Goal: Task Accomplishment & Management: Use online tool/utility

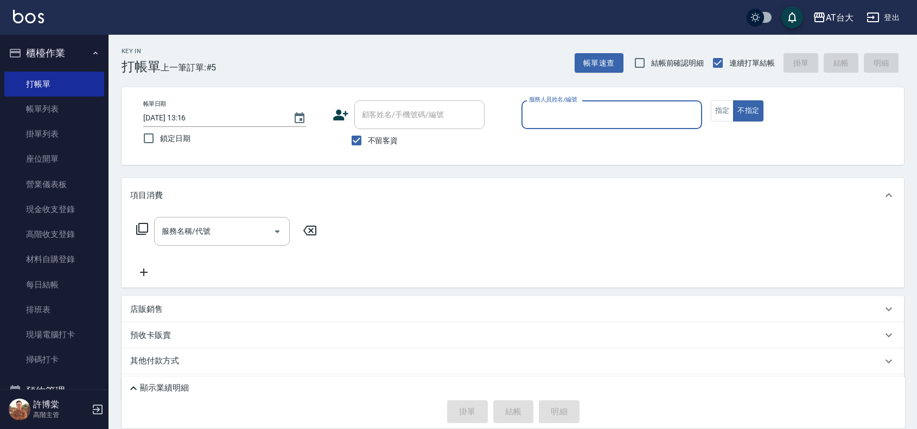
click at [588, 123] on input "服務人員姓名/編號" at bounding box center [611, 114] width 171 height 19
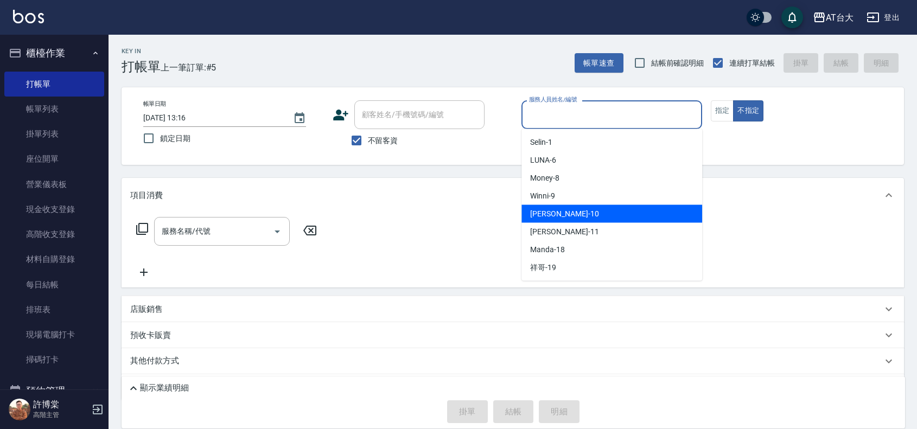
click at [586, 219] on div "JOJO -10" at bounding box center [611, 214] width 181 height 18
type input "JOJO-10"
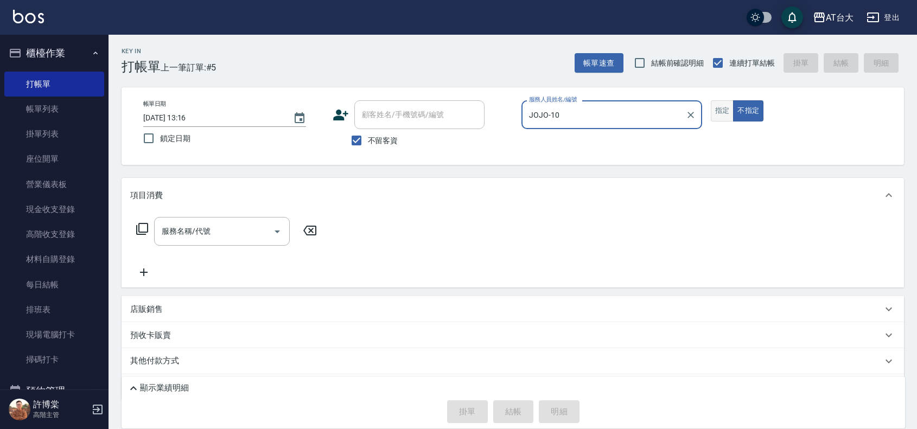
click at [724, 112] on button "指定" at bounding box center [722, 110] width 23 height 21
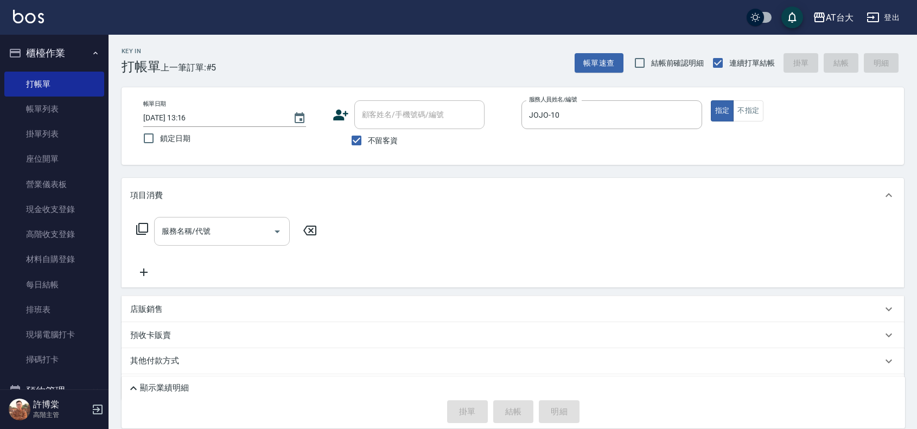
click at [255, 232] on input "服務名稱/代號" at bounding box center [214, 231] width 110 height 19
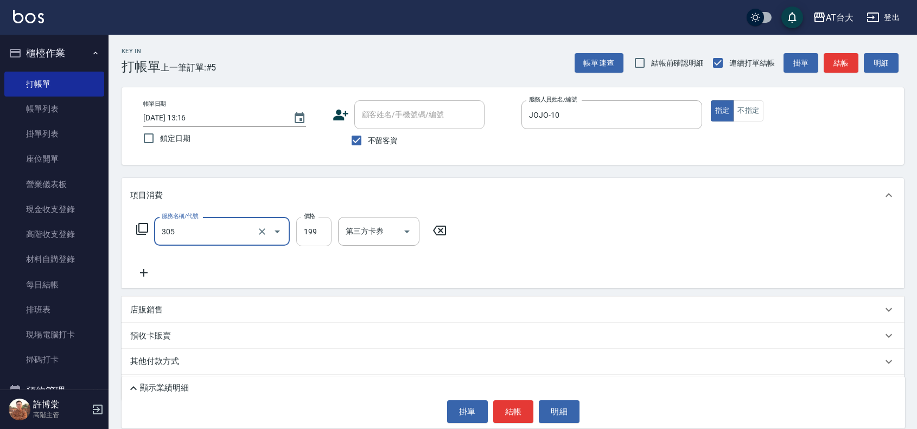
type input "剪髮(305)"
click at [314, 237] on input "199" at bounding box center [313, 231] width 35 height 29
type input "250"
click at [503, 405] on button "結帳" at bounding box center [513, 411] width 41 height 23
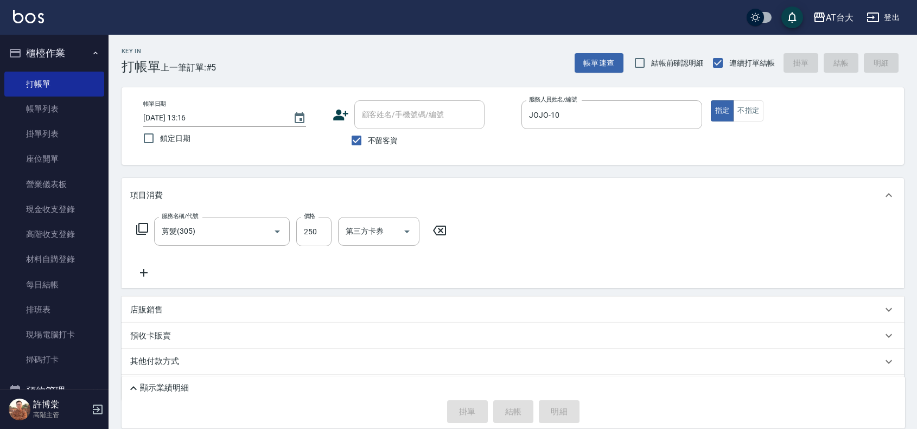
type input "[DATE] 14:44"
drag, startPoint x: 504, startPoint y: 405, endPoint x: 821, endPoint y: 200, distance: 377.9
click at [821, 200] on div "項目消費" at bounding box center [506, 195] width 752 height 11
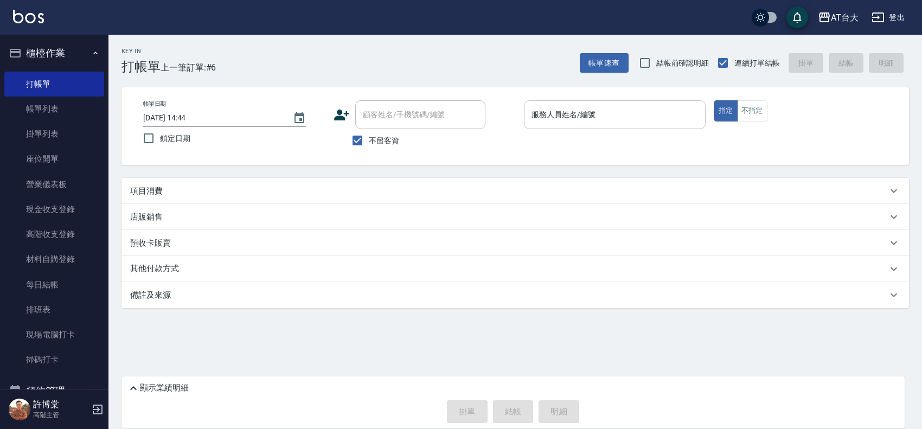
click at [609, 111] on input "服務人員姓名/編號" at bounding box center [615, 114] width 172 height 19
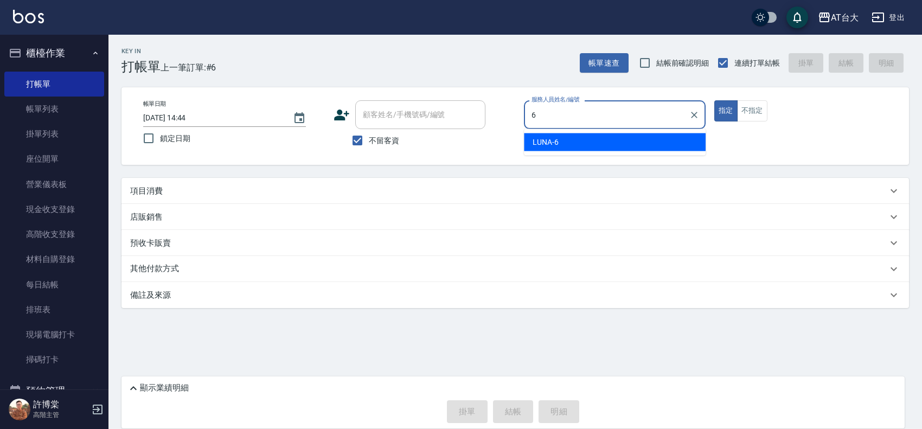
type input "LUNA-6"
type button "true"
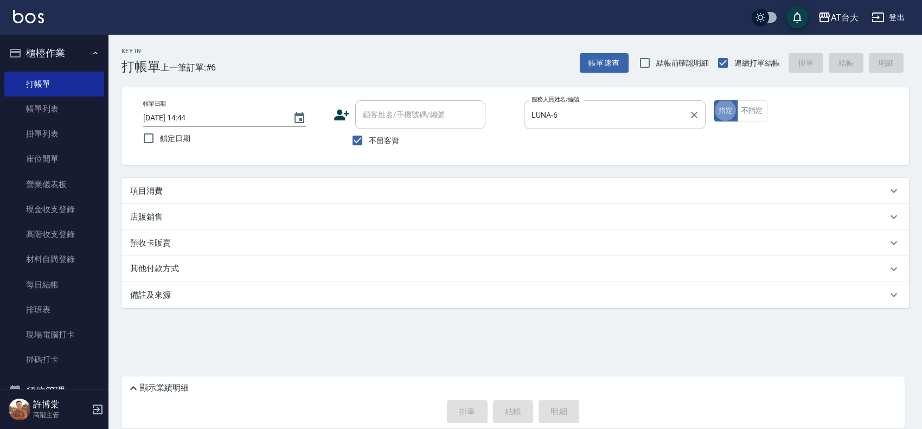
click at [715, 100] on button "指定" at bounding box center [726, 110] width 23 height 21
click at [391, 186] on div "項目消費" at bounding box center [508, 191] width 757 height 11
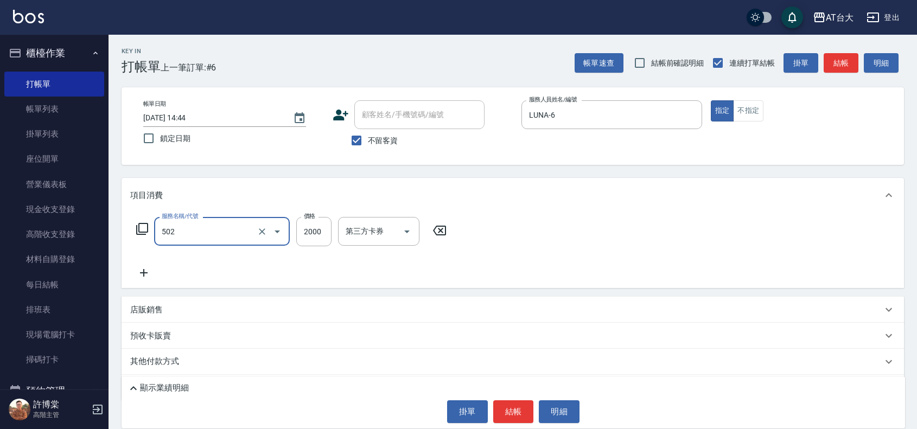
type input "染髮2000以上(502)"
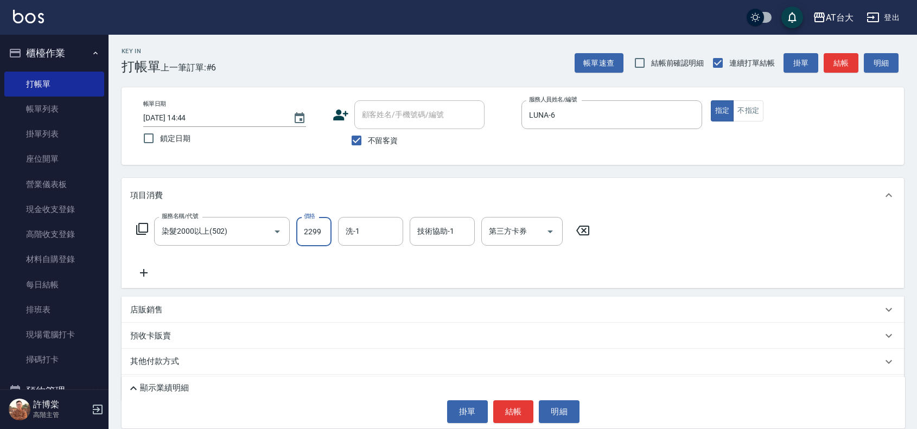
type input "2299"
click at [513, 408] on button "結帳" at bounding box center [513, 411] width 41 height 23
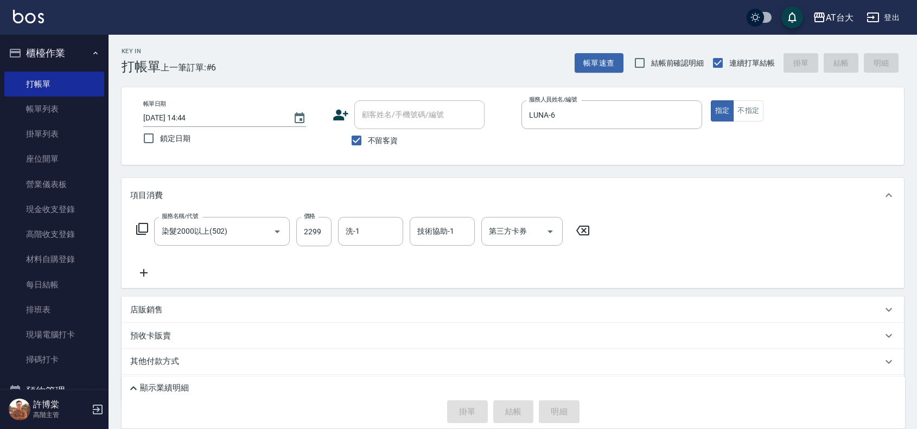
type input "[DATE] 15:05"
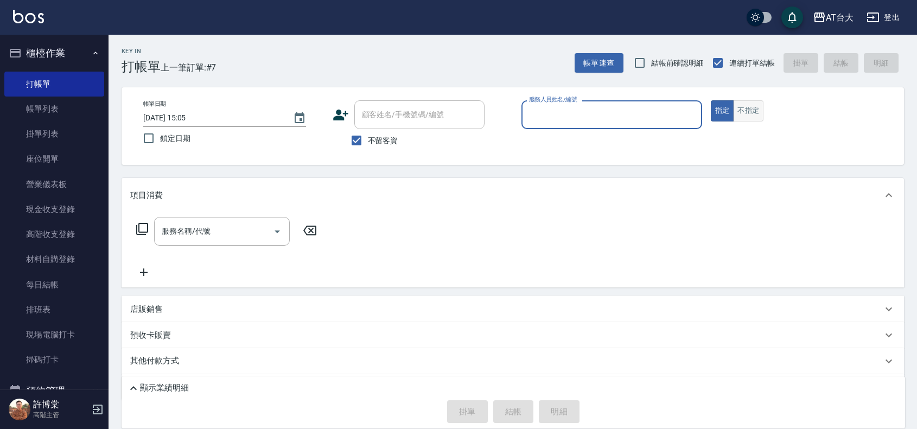
click at [763, 104] on button "不指定" at bounding box center [748, 110] width 30 height 21
click at [531, 119] on input "服務人員姓名/編號" at bounding box center [611, 114] width 171 height 19
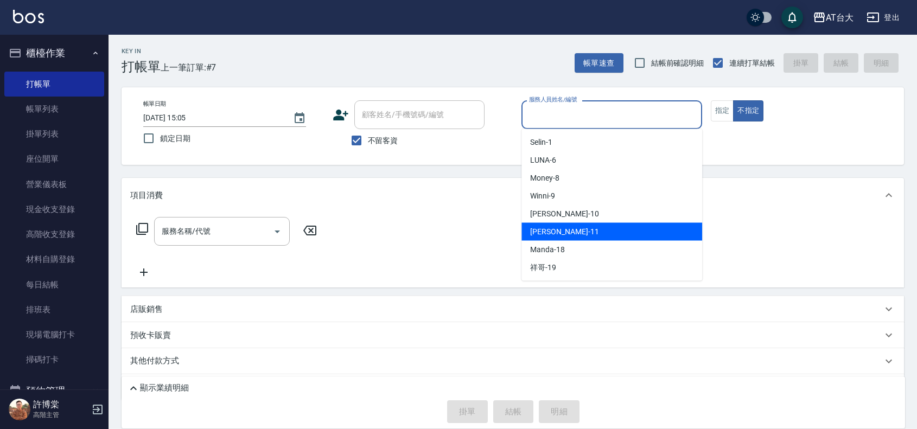
click at [574, 226] on div "[PERSON_NAME] -11" at bounding box center [611, 232] width 181 height 18
type input "[PERSON_NAME]-11"
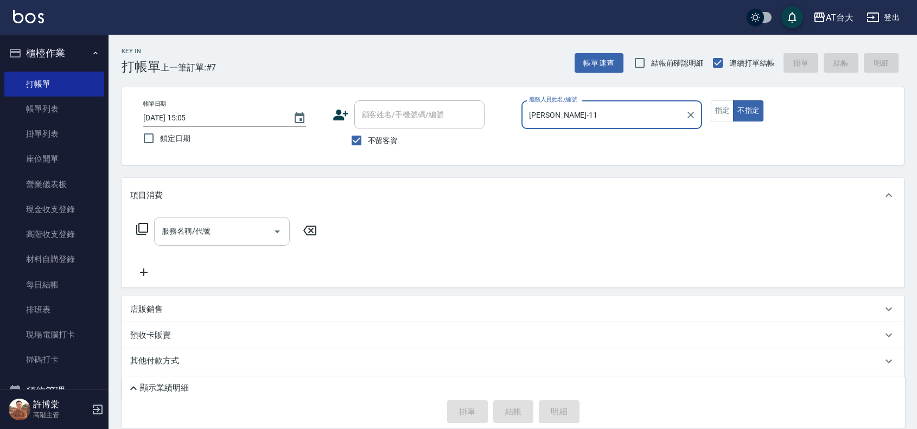
click at [249, 226] on input "服務名稱/代號" at bounding box center [214, 231] width 110 height 19
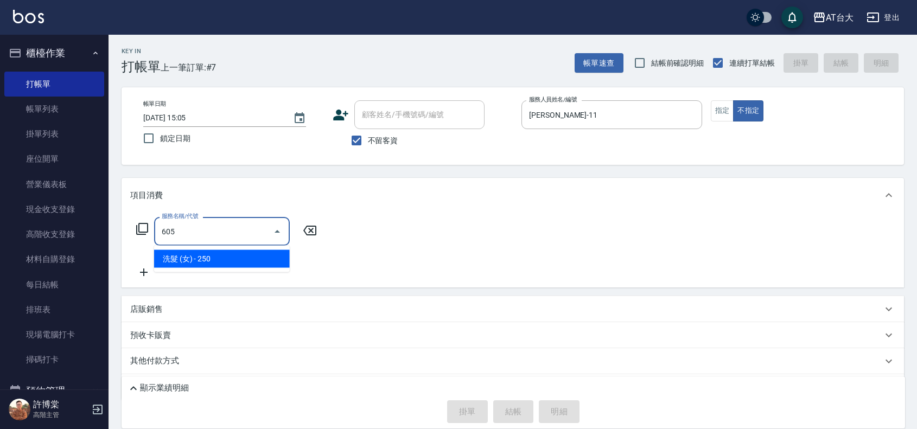
type input "洗髮 (女)(605)"
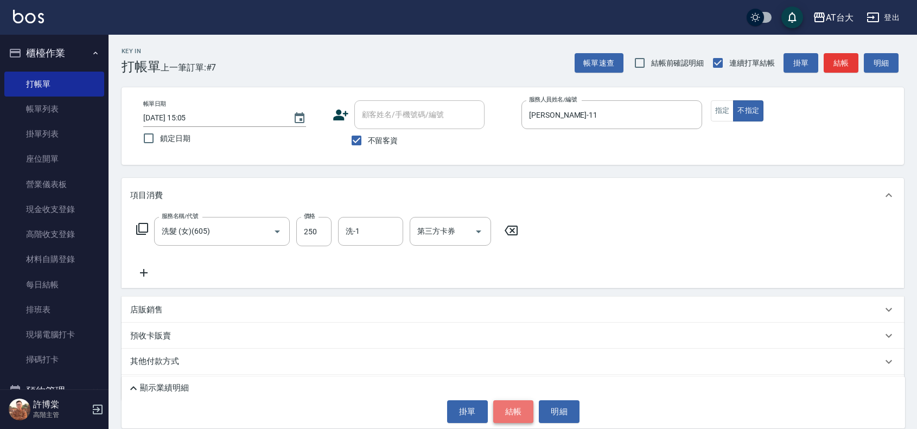
click at [507, 402] on button "結帳" at bounding box center [513, 411] width 41 height 23
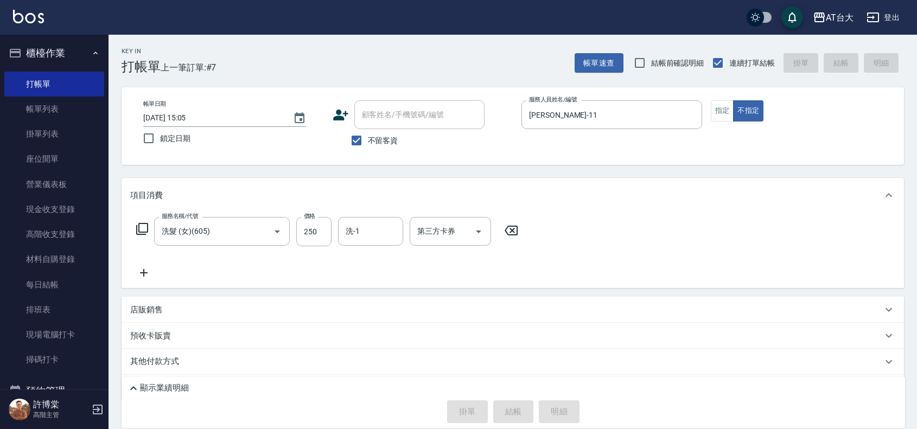
type input "[DATE] 15:07"
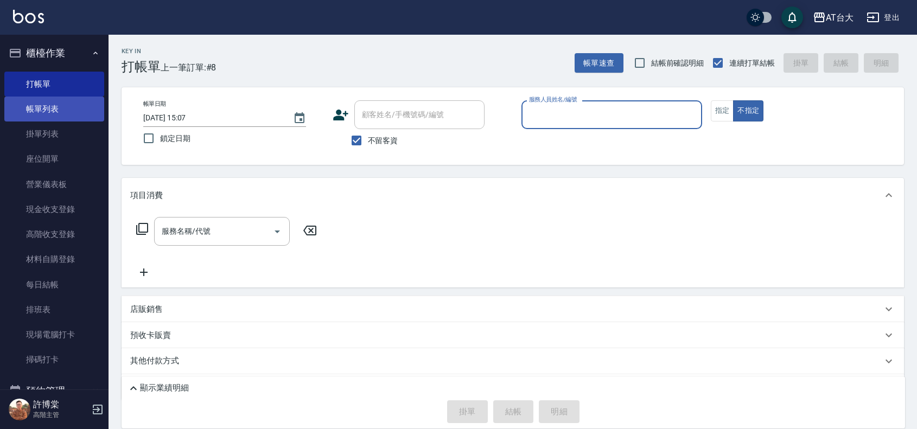
click at [56, 113] on link "帳單列表" at bounding box center [54, 109] width 100 height 25
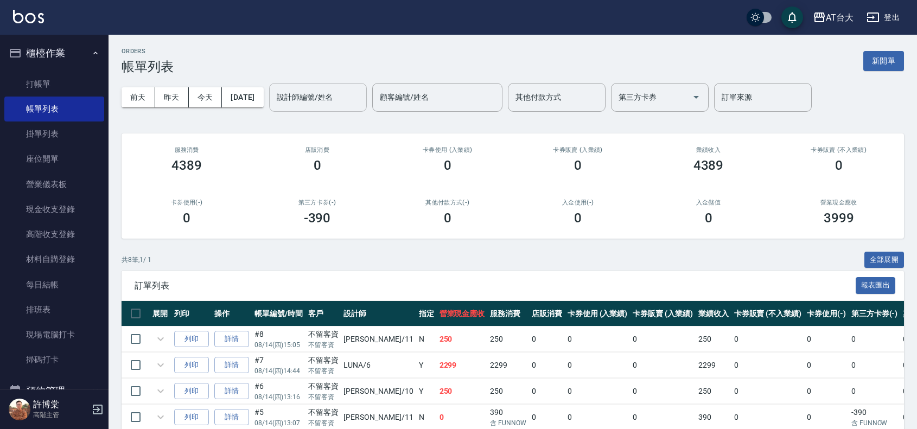
click at [300, 100] on input "設計師編號/姓名" at bounding box center [318, 97] width 88 height 19
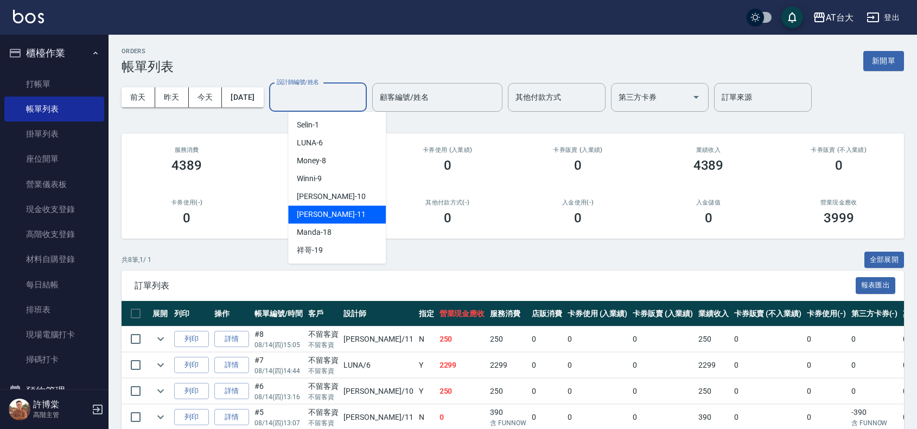
click at [338, 207] on div "[PERSON_NAME] -11" at bounding box center [337, 215] width 98 height 18
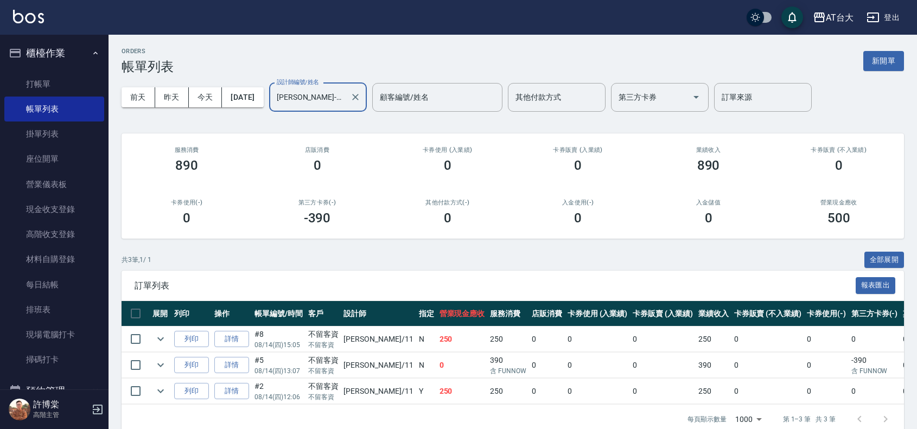
click at [346, 97] on input "[PERSON_NAME]-11" at bounding box center [310, 97] width 72 height 19
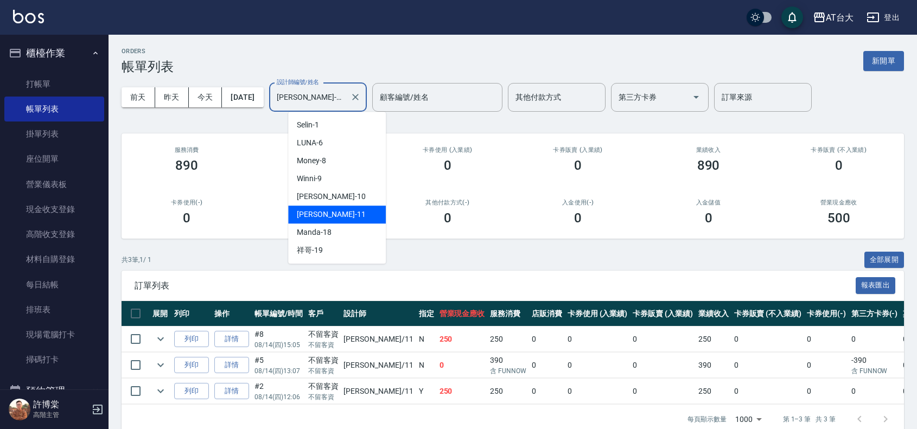
click at [342, 198] on div "JOJO -10" at bounding box center [337, 197] width 98 height 18
type input "JOJO-10"
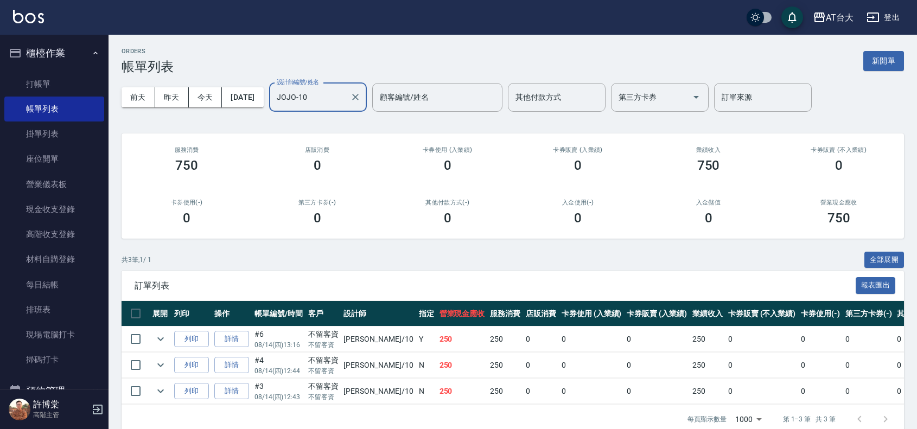
click at [346, 99] on input "JOJO-10" at bounding box center [310, 97] width 72 height 19
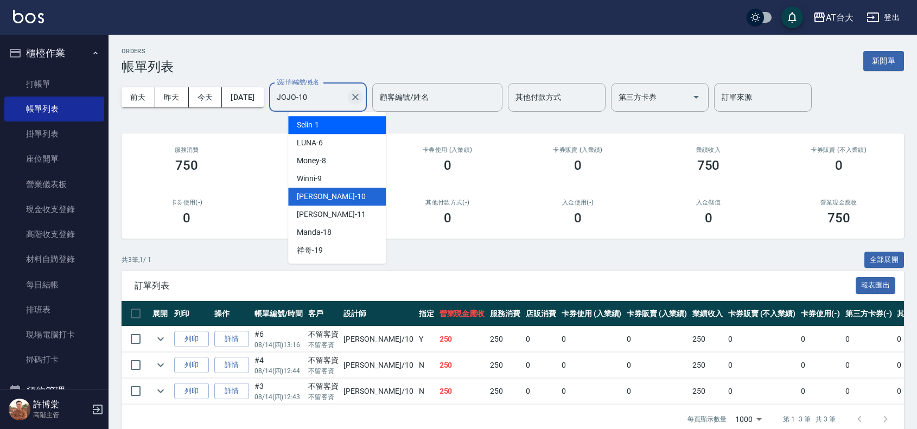
click at [361, 93] on icon "Clear" at bounding box center [355, 97] width 11 height 11
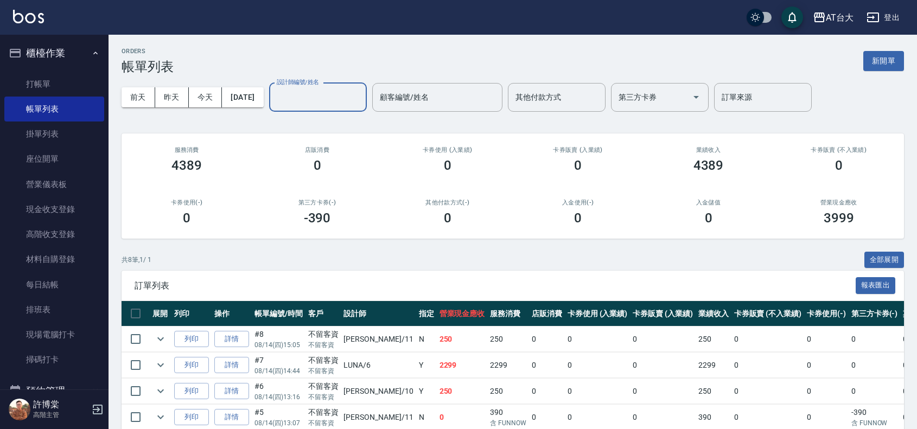
click at [334, 105] on input "設計師編號/姓名" at bounding box center [318, 97] width 88 height 19
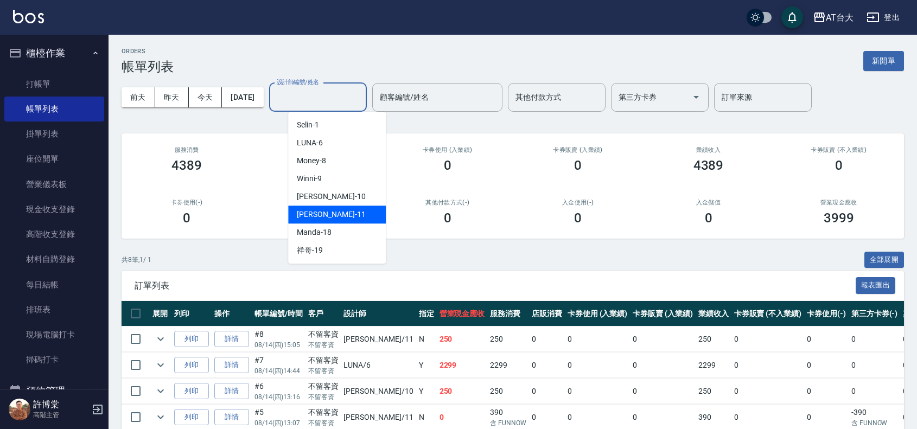
click at [350, 218] on div "[PERSON_NAME] -11" at bounding box center [337, 215] width 98 height 18
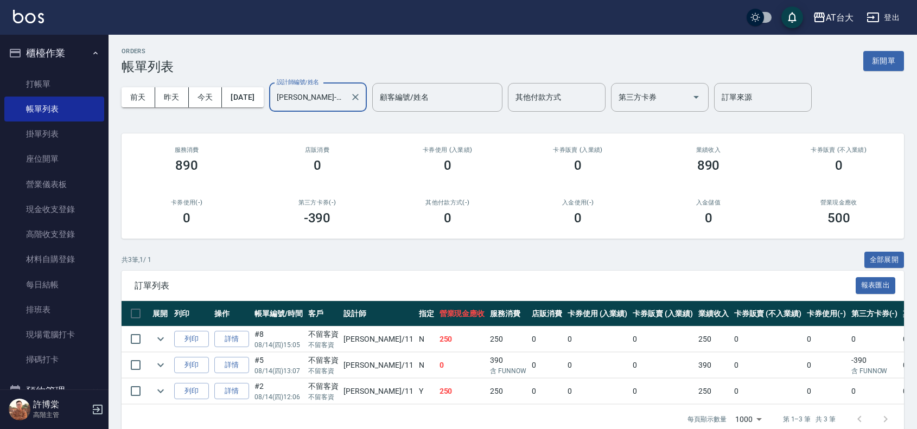
click at [353, 81] on div "[DATE] [DATE] [DATE] [DATE] 設計師編號/姓名 [PERSON_NAME]-11 設計師編號/姓名 顧客編號/姓名 顧客編號/姓名 …" at bounding box center [513, 97] width 782 height 46
click at [346, 93] on input "[PERSON_NAME]-11" at bounding box center [310, 97] width 72 height 19
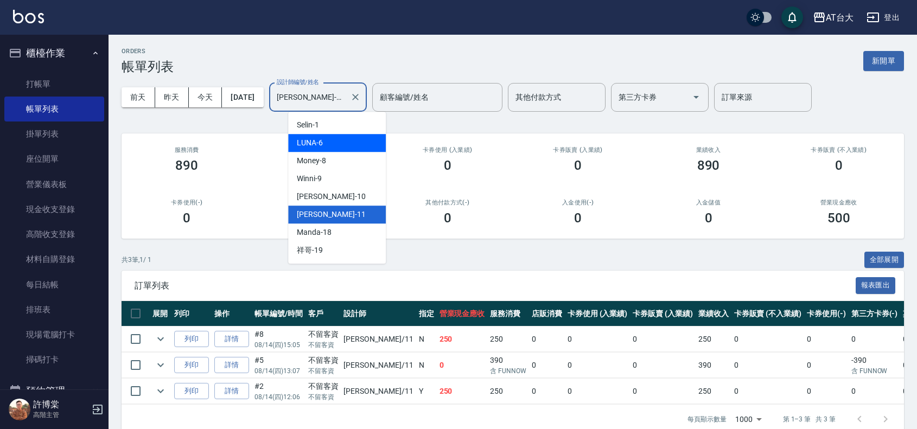
click at [335, 148] on div "LUNA -6" at bounding box center [337, 143] width 98 height 18
type input "LUNA-6"
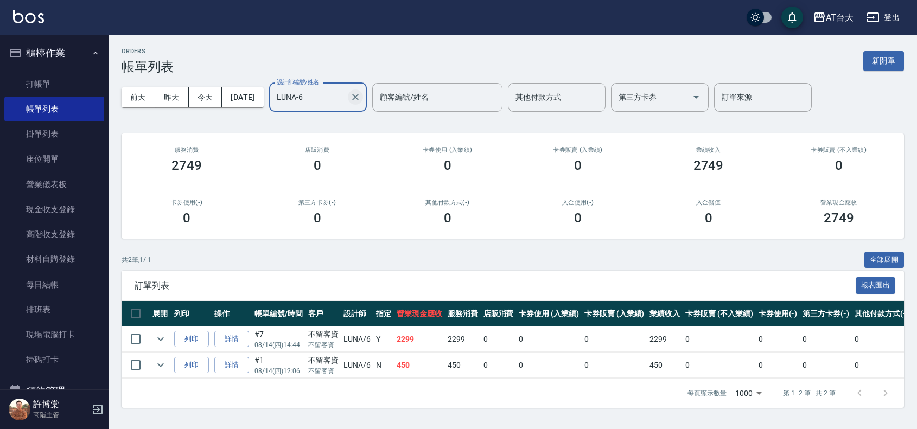
click at [363, 98] on button "Clear" at bounding box center [355, 97] width 15 height 15
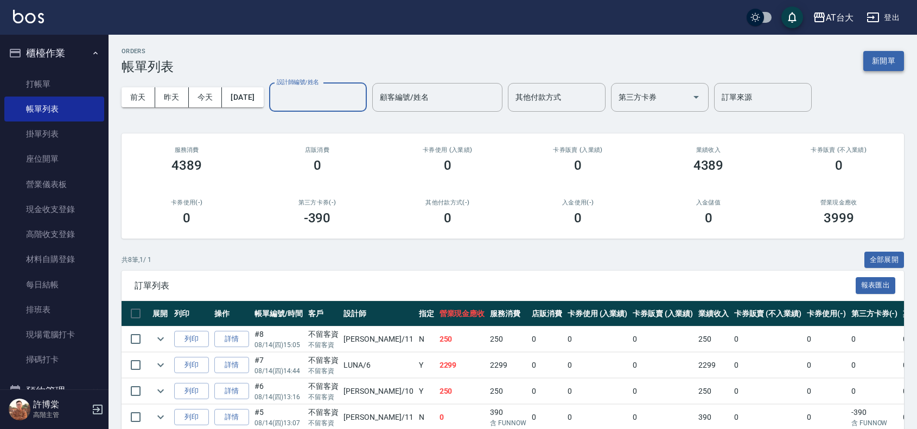
click at [864, 55] on button "新開單" at bounding box center [883, 61] width 41 height 20
